Goal: Navigation & Orientation: Locate item on page

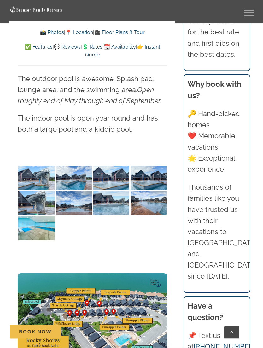
scroll to position [1748, 0]
click at [123, 285] on img at bounding box center [93, 316] width 150 height 84
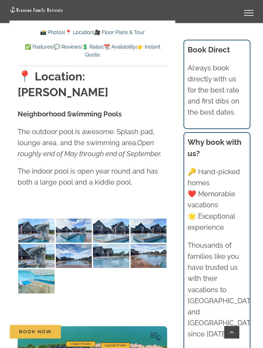
scroll to position [1693, 0]
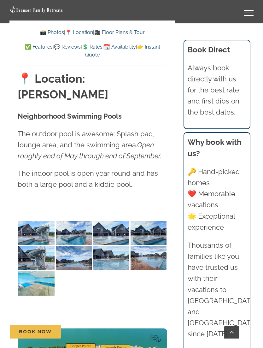
click at [38, 221] on img at bounding box center [36, 233] width 36 height 24
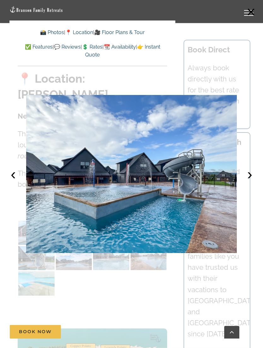
click at [251, 173] on button "›" at bounding box center [250, 174] width 14 height 14
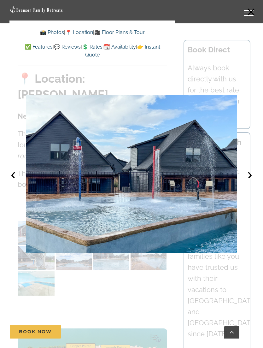
click at [249, 178] on button "›" at bounding box center [250, 174] width 14 height 14
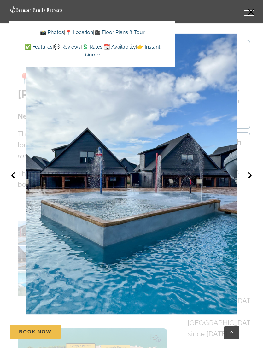
click at [248, 178] on button "›" at bounding box center [250, 174] width 14 height 14
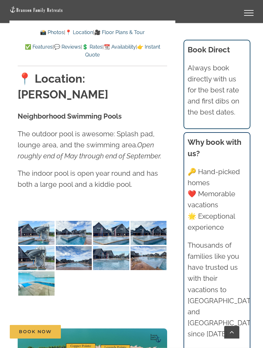
click at [140, 25] on div "📸 Photos | 📍 Location | 🎥 Floor Plans & Tour ✅ Features | 💬 Reviews | 💲 Rates |…" at bounding box center [92, 44] width 166 height 46
click at [139, 29] on link "🎥 Floor Plans & Tour" at bounding box center [119, 32] width 51 height 6
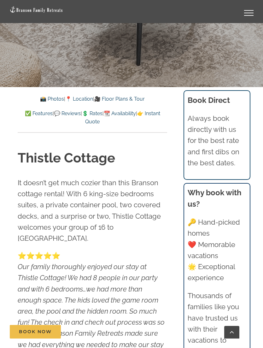
scroll to position [280, 0]
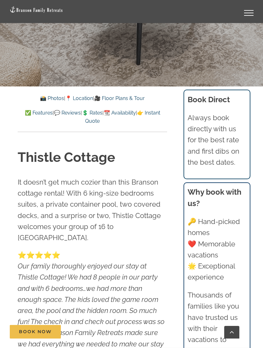
click at [48, 96] on link "📸 Photos" at bounding box center [52, 98] width 24 height 6
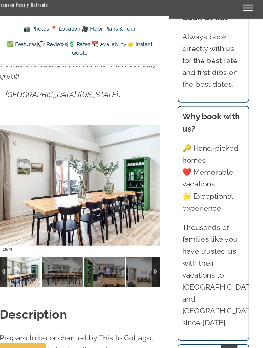
scroll to position [559, 0]
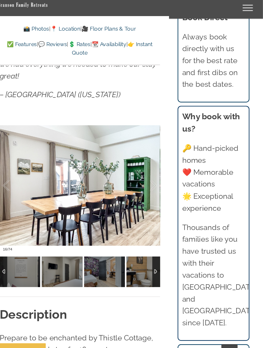
click at [160, 245] on div at bounding box center [163, 259] width 7 height 28
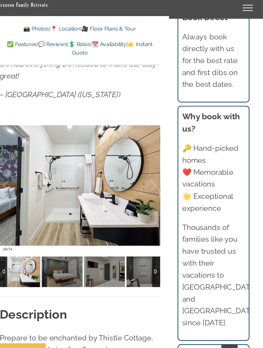
click at [160, 245] on div at bounding box center [163, 259] width 7 height 28
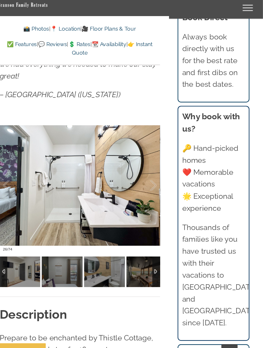
click at [160, 245] on div at bounding box center [163, 259] width 7 height 28
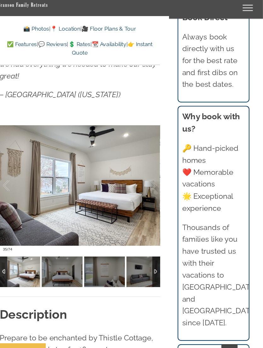
click at [160, 245] on div at bounding box center [163, 259] width 7 height 28
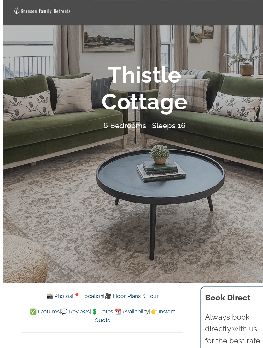
scroll to position [85, 0]
